Goal: Complete application form: Complete application form

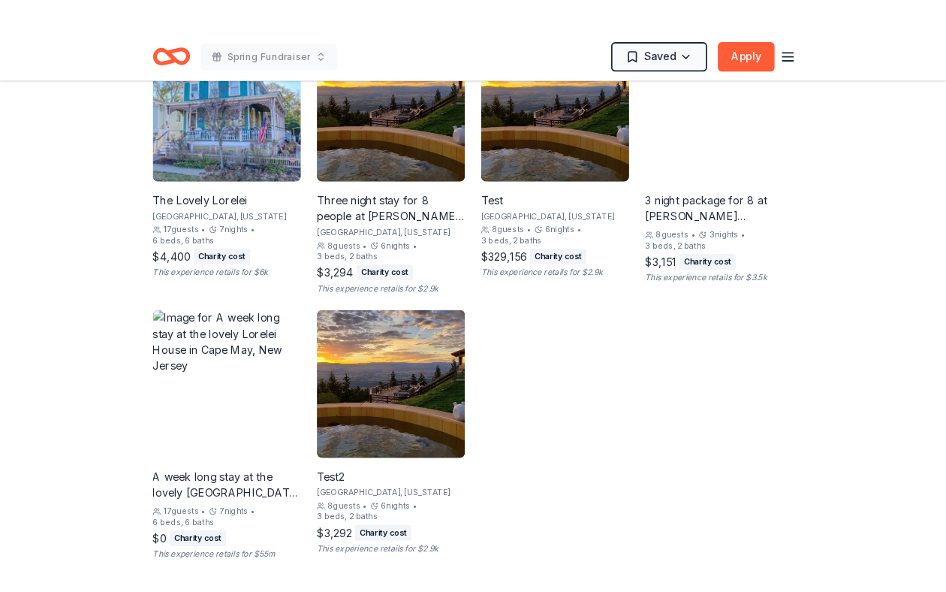
scroll to position [1060, 0]
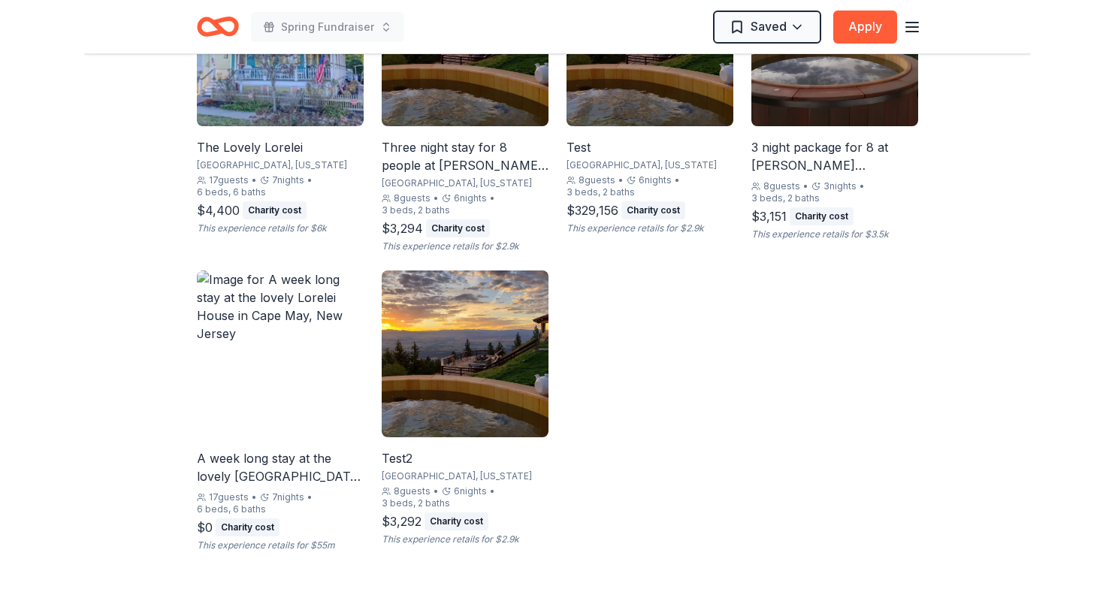
scroll to position [1103, 0]
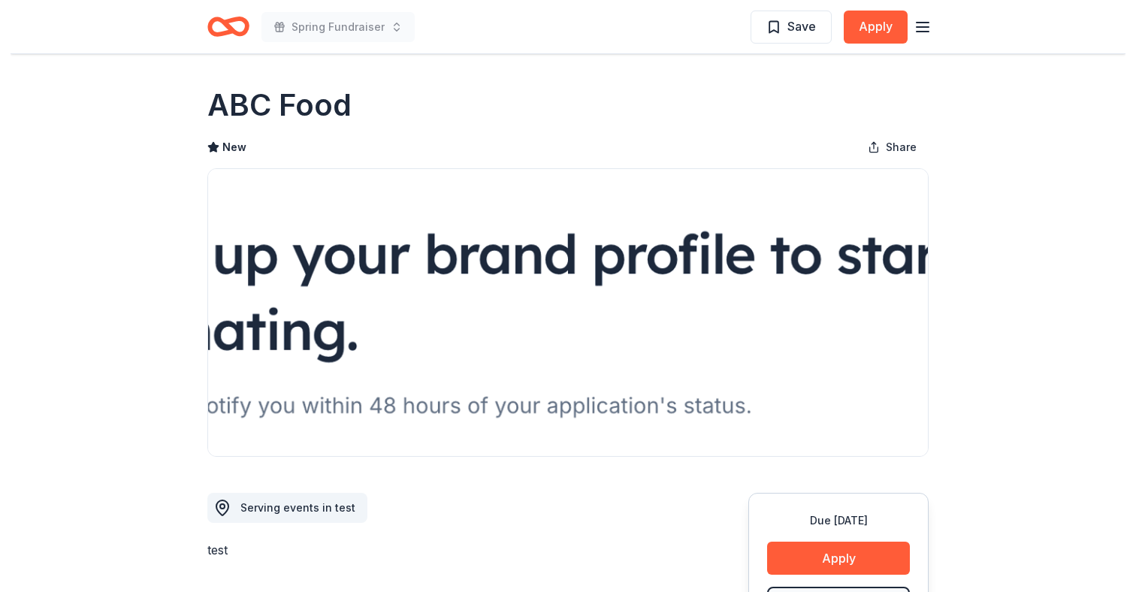
scroll to position [1103, 0]
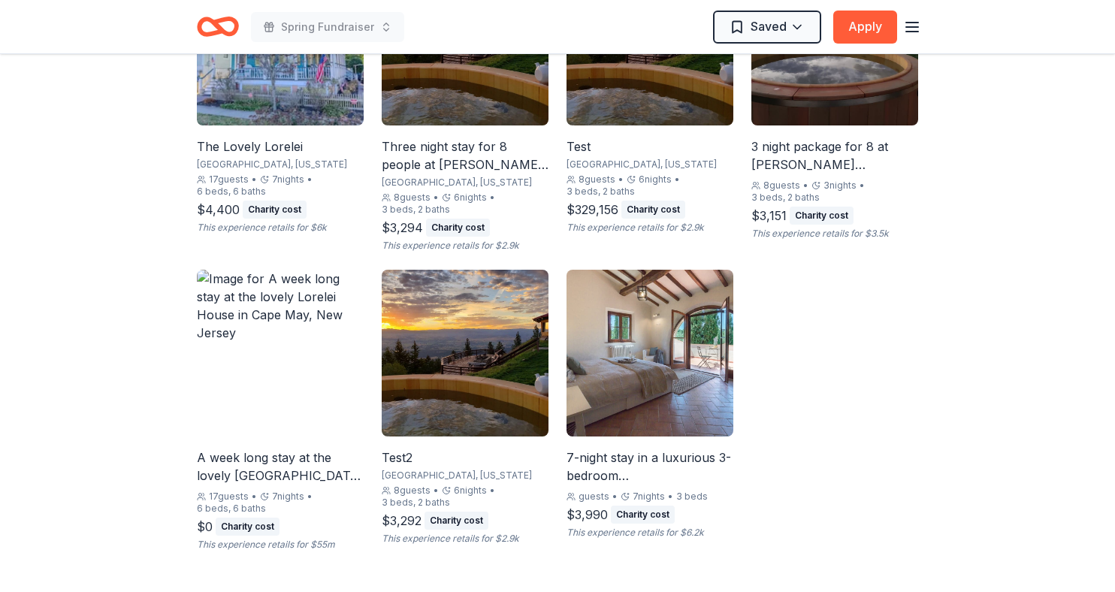
click at [620, 454] on div "7-night stay in a luxurious 3-bedroom [GEOGRAPHIC_DATA]" at bounding box center [649, 466] width 167 height 36
click at [623, 388] on img at bounding box center [649, 353] width 167 height 167
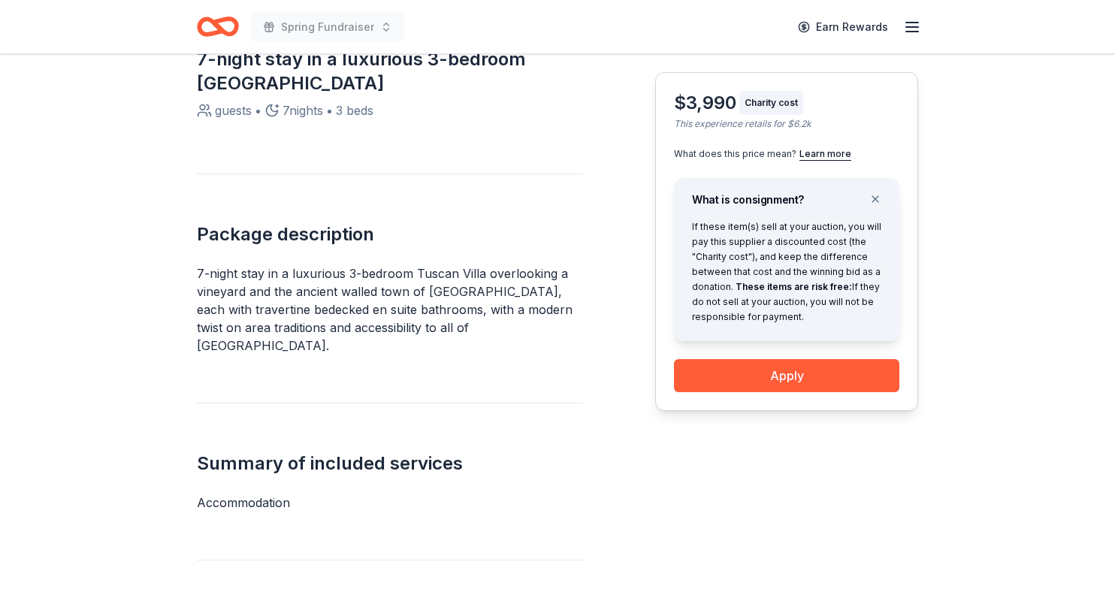
scroll to position [427, 0]
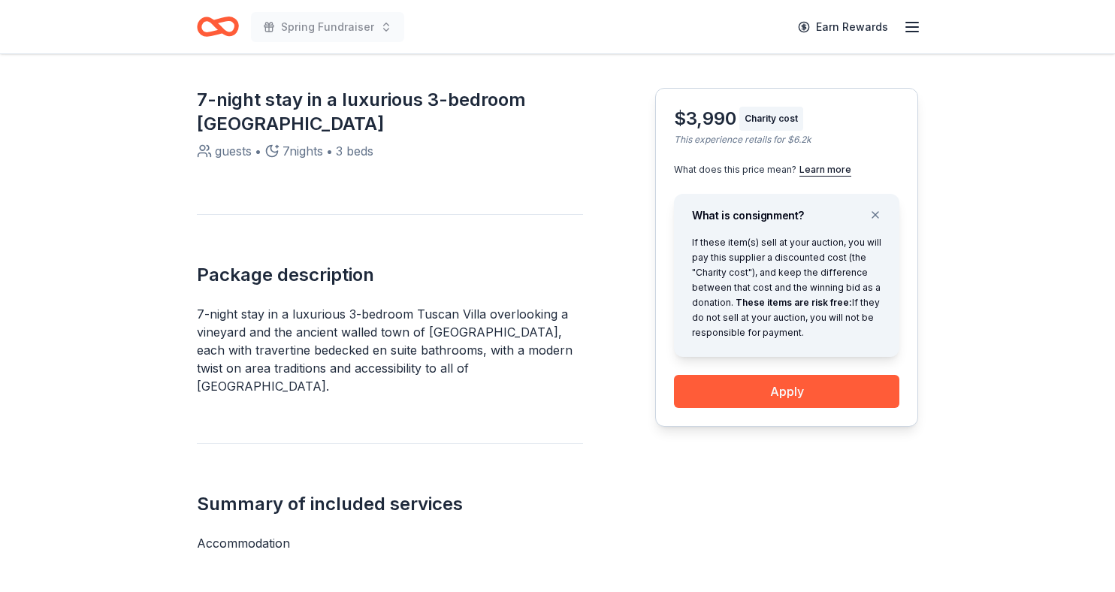
drag, startPoint x: 506, startPoint y: 332, endPoint x: 449, endPoint y: 339, distance: 57.5
click at [450, 338] on p "7-night stay in a luxurious 3-bedroom Tuscan Villa overlooking a vineyard and t…" at bounding box center [390, 350] width 386 height 90
click at [444, 338] on p "7-night stay in a luxurious 3-bedroom Tuscan Villa overlooking a vineyard and t…" at bounding box center [390, 350] width 386 height 90
click at [429, 333] on p "7-night stay in a luxurious 3-bedroom Tuscan Villa overlooking a vineyard and t…" at bounding box center [390, 350] width 386 height 90
drag, startPoint x: 424, startPoint y: 334, endPoint x: 478, endPoint y: 342, distance: 54.6
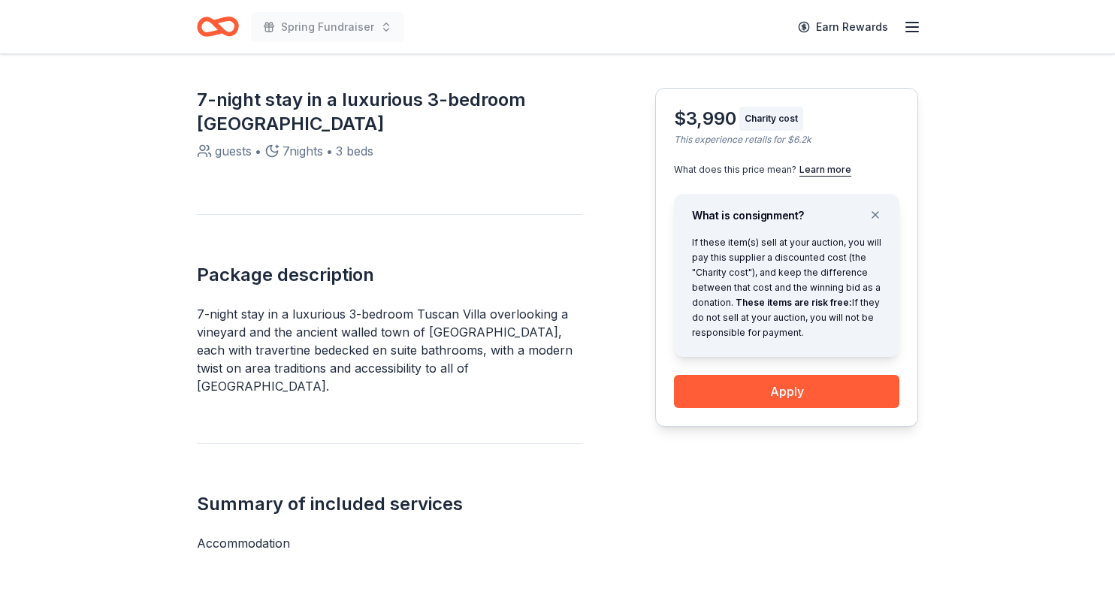
click at [490, 335] on p "7-night stay in a luxurious 3-bedroom Tuscan Villa overlooking a vineyard and t…" at bounding box center [390, 350] width 386 height 90
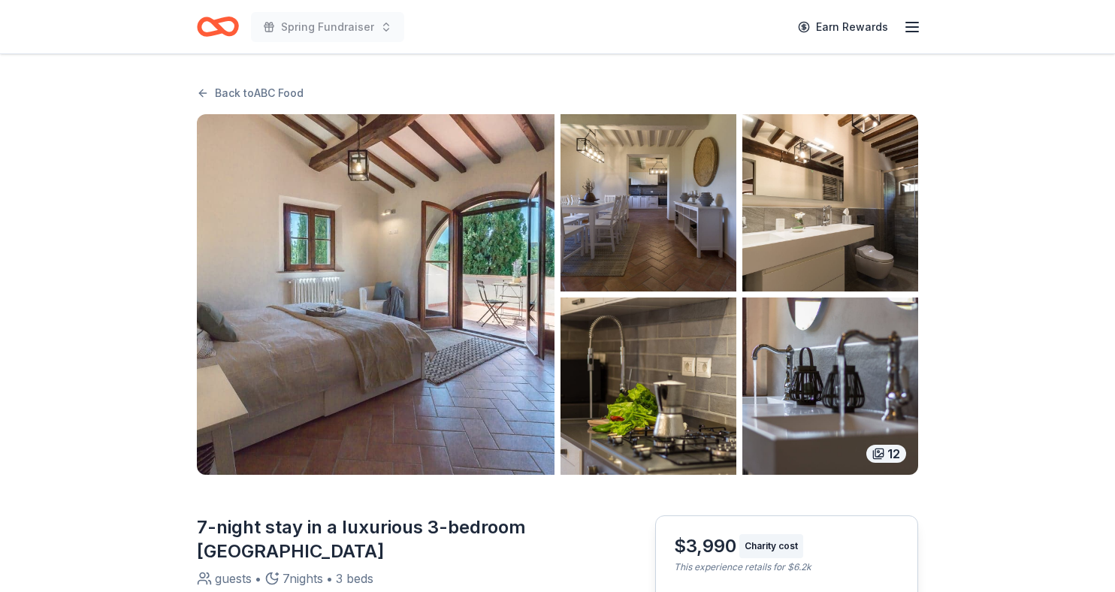
click at [416, 338] on img "button" at bounding box center [375, 294] width 357 height 361
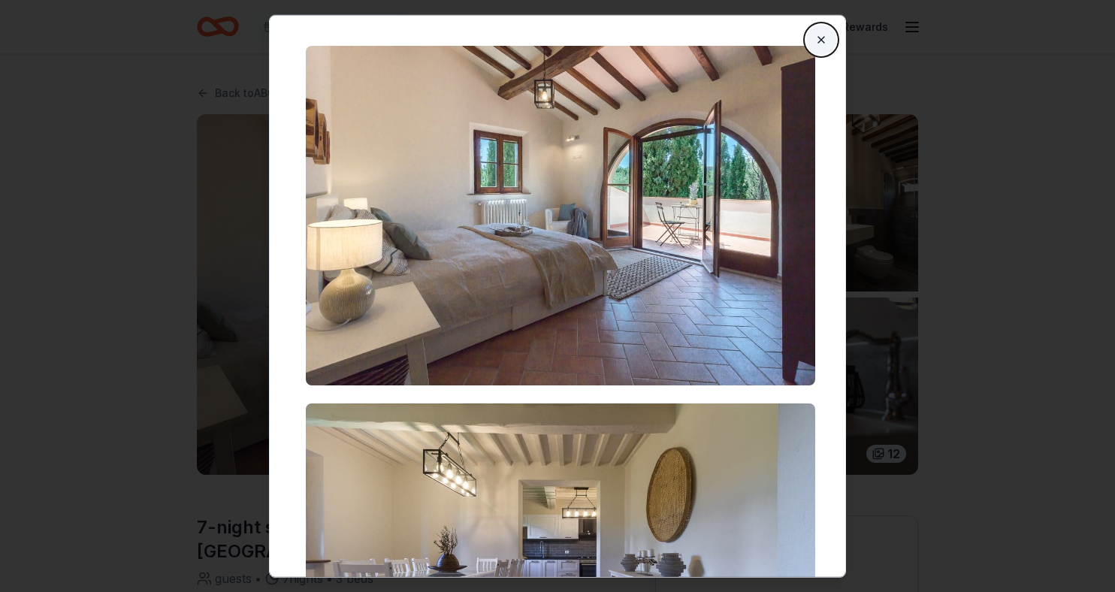
click at [815, 36] on button "Close" at bounding box center [821, 40] width 30 height 30
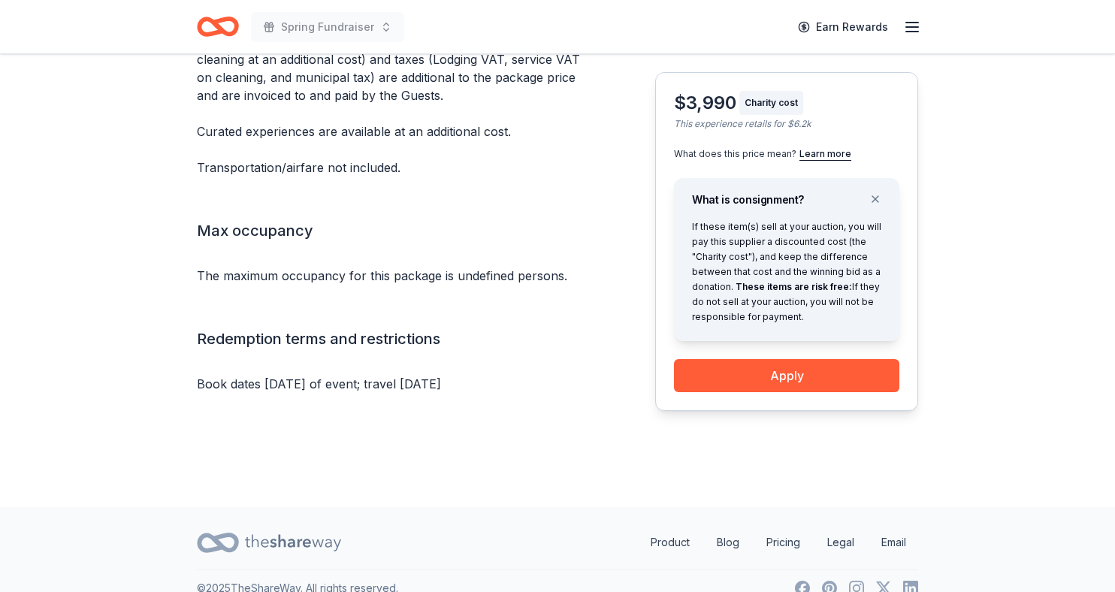
scroll to position [1321, 0]
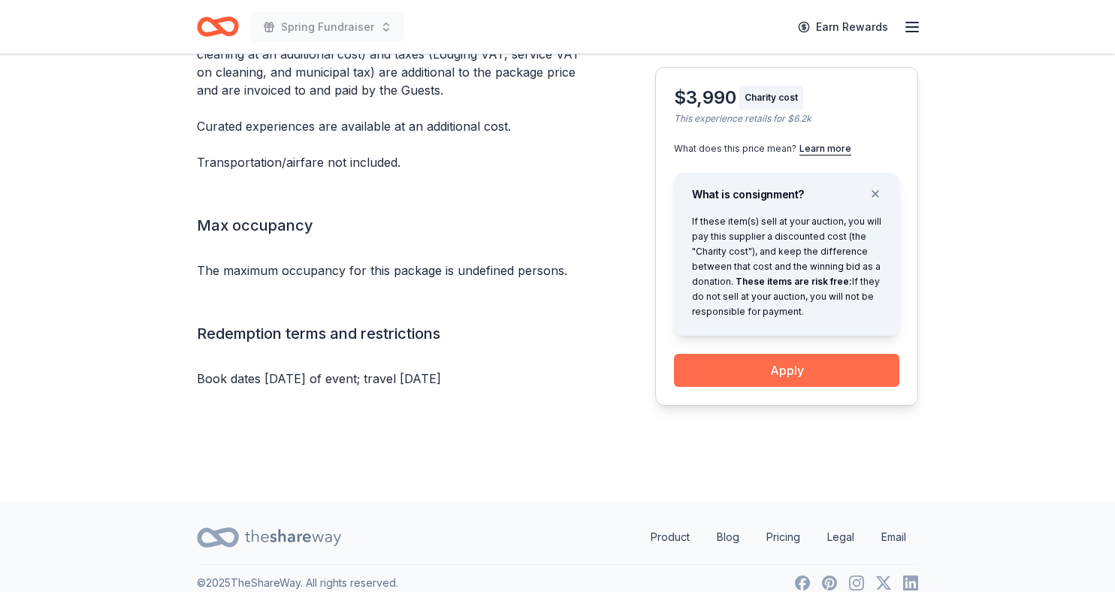
click at [733, 354] on button "Apply" at bounding box center [786, 370] width 225 height 33
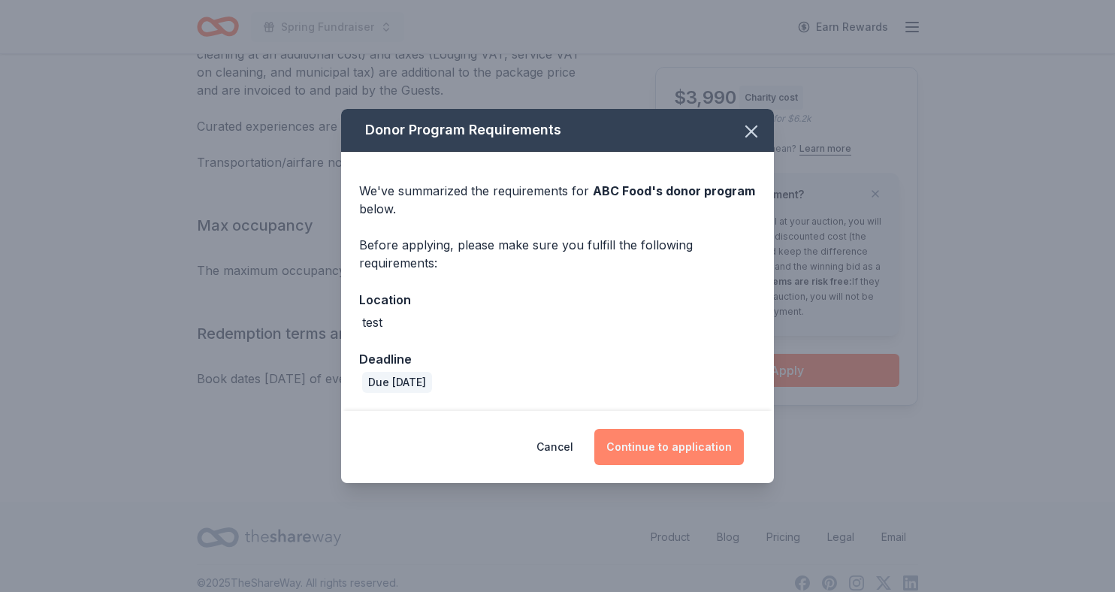
click at [649, 447] on button "Continue to application" at bounding box center [668, 447] width 149 height 36
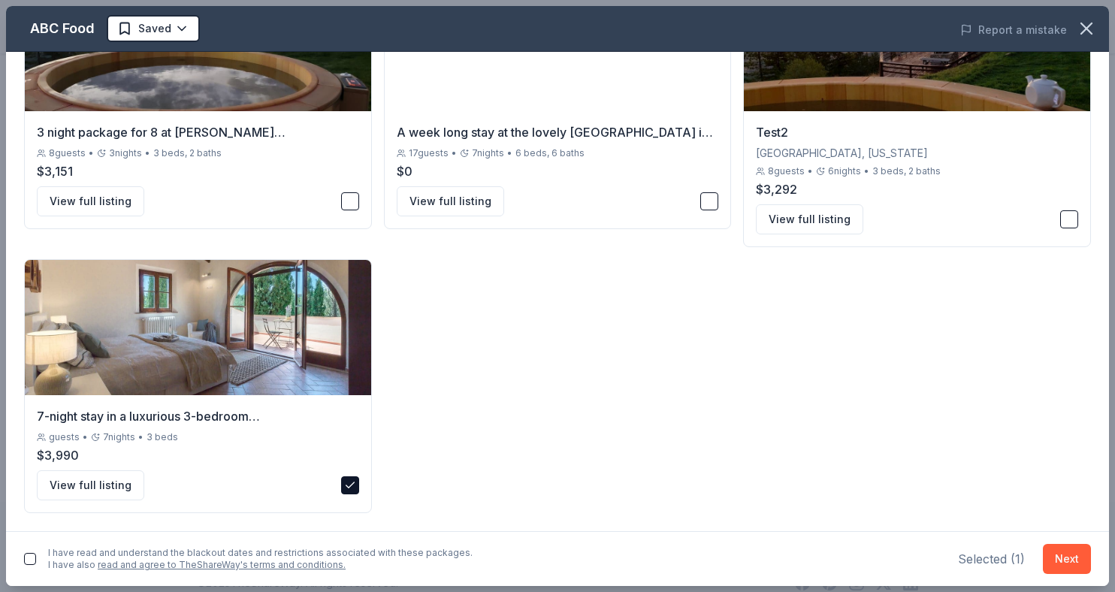
scroll to position [479, 0]
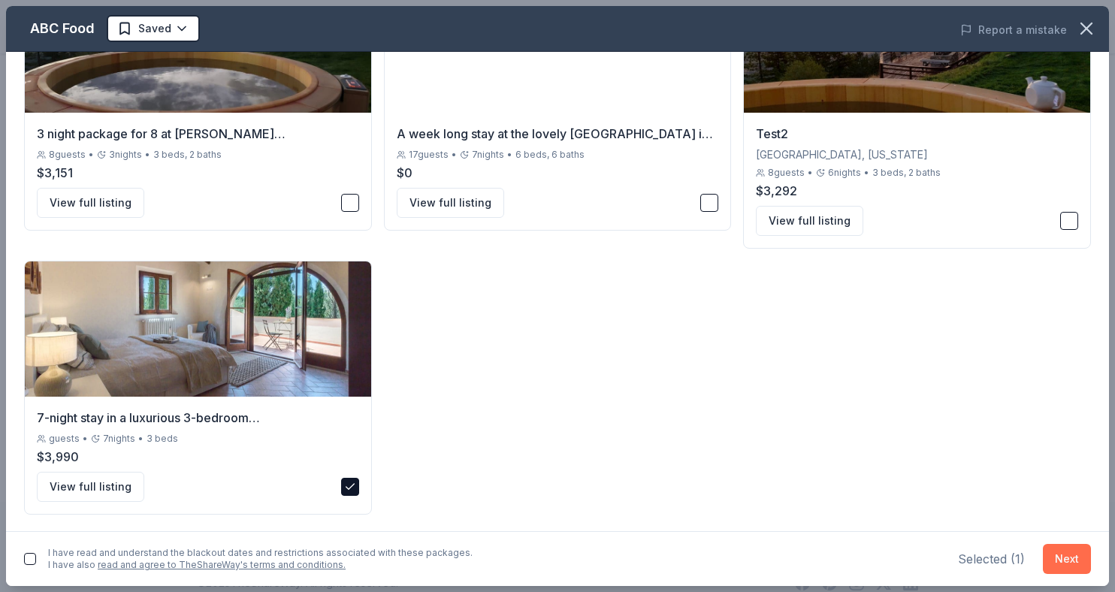
click at [1055, 560] on button "Next" at bounding box center [1066, 559] width 48 height 30
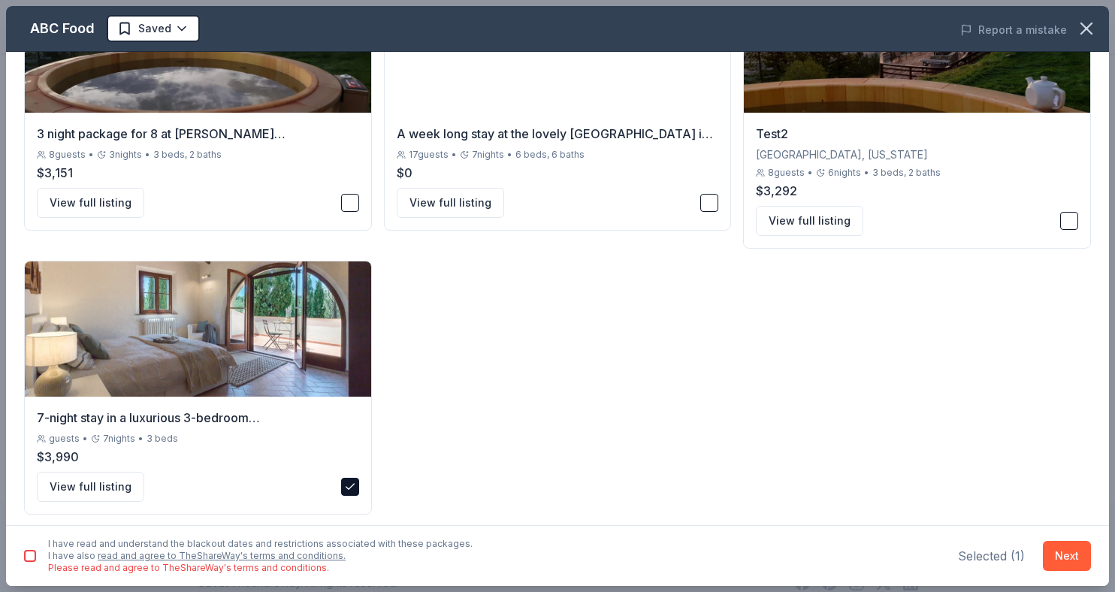
click at [32, 563] on div "I have read and understand the blackout dates and restrictions associated with …" at bounding box center [248, 556] width 448 height 36
click at [20, 558] on div "I have read and understand the blackout dates and restrictions associated with …" at bounding box center [557, 555] width 1103 height 61
click at [26, 558] on button "button" at bounding box center [30, 556] width 12 height 12
click at [1078, 558] on button "Next" at bounding box center [1066, 556] width 48 height 30
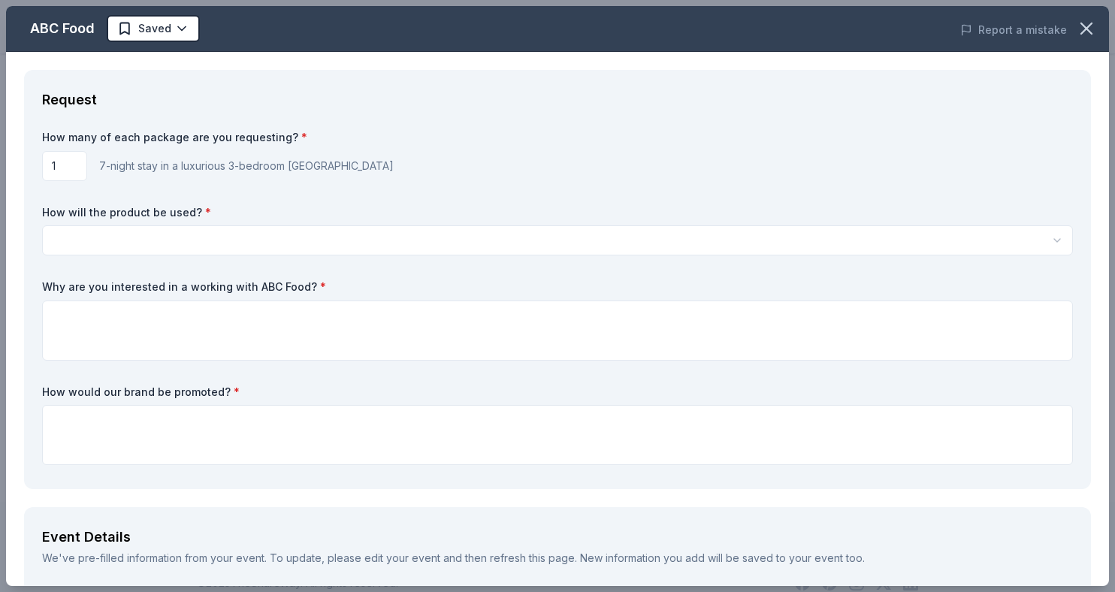
scroll to position [0, 0]
click at [382, 251] on html "Spring Fundraiser Earn Rewards Back to ABC Food 12 7-night stay in a luxurious …" at bounding box center [557, 296] width 1115 height 592
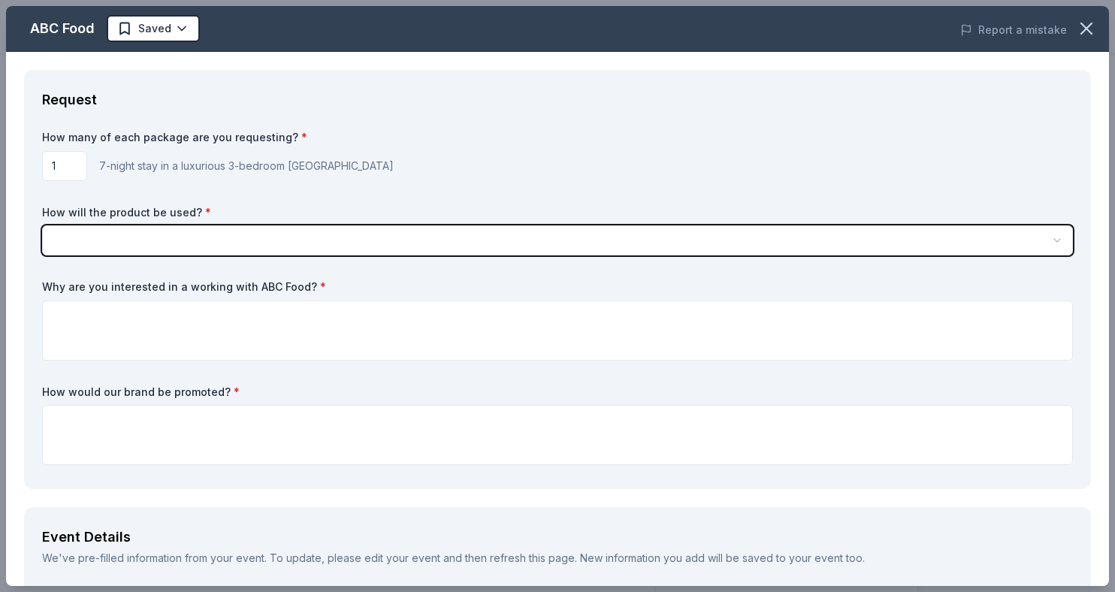
click at [402, 171] on html "Spring Fundraiser Apply Back to ABC Food 12 7-night stay in a luxurious 3-bedro…" at bounding box center [557, 296] width 1115 height 592
